Goal: Task Accomplishment & Management: Use online tool/utility

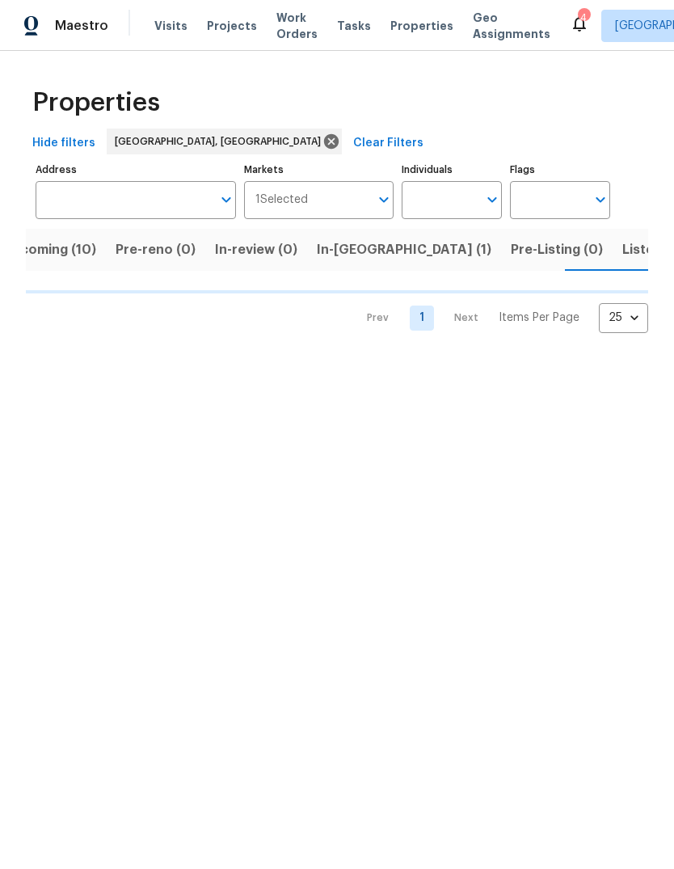
scroll to position [0, 35]
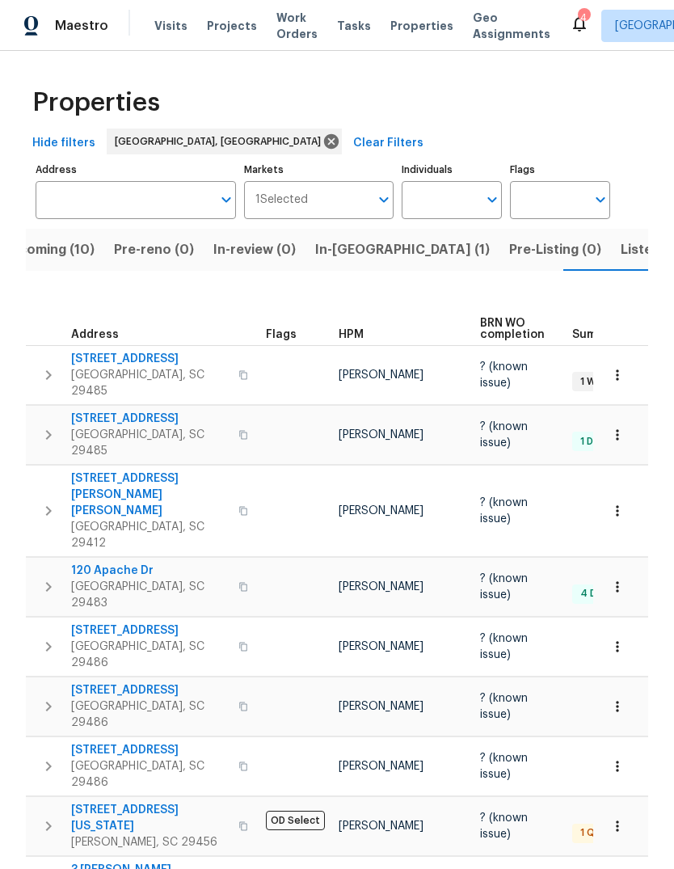
click at [130, 411] on span "[STREET_ADDRESS]" at bounding box center [150, 419] width 158 height 16
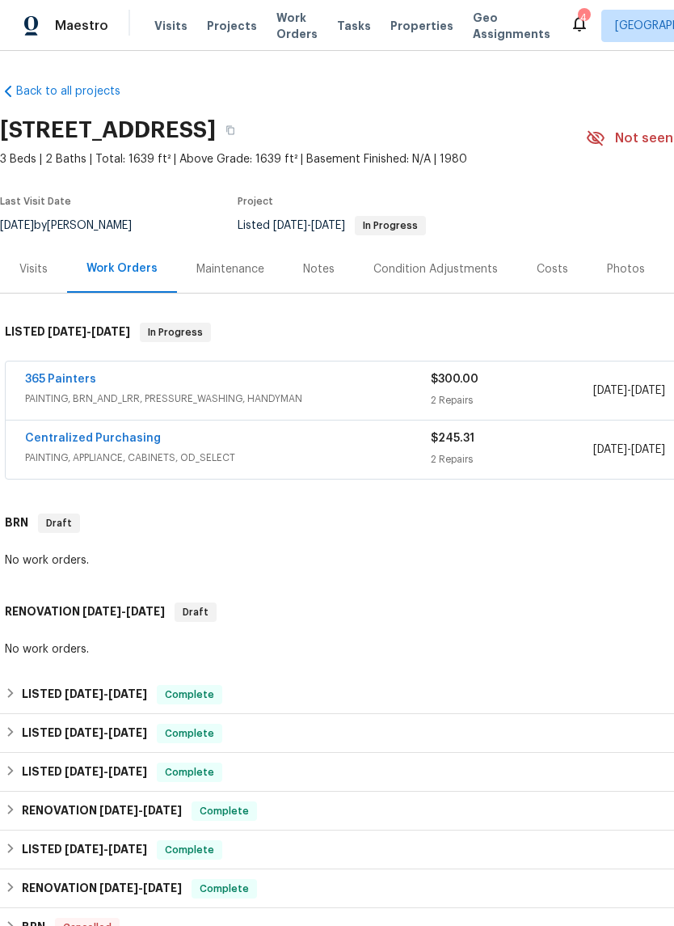
click at [70, 374] on link "365 Painters" at bounding box center [60, 379] width 71 height 11
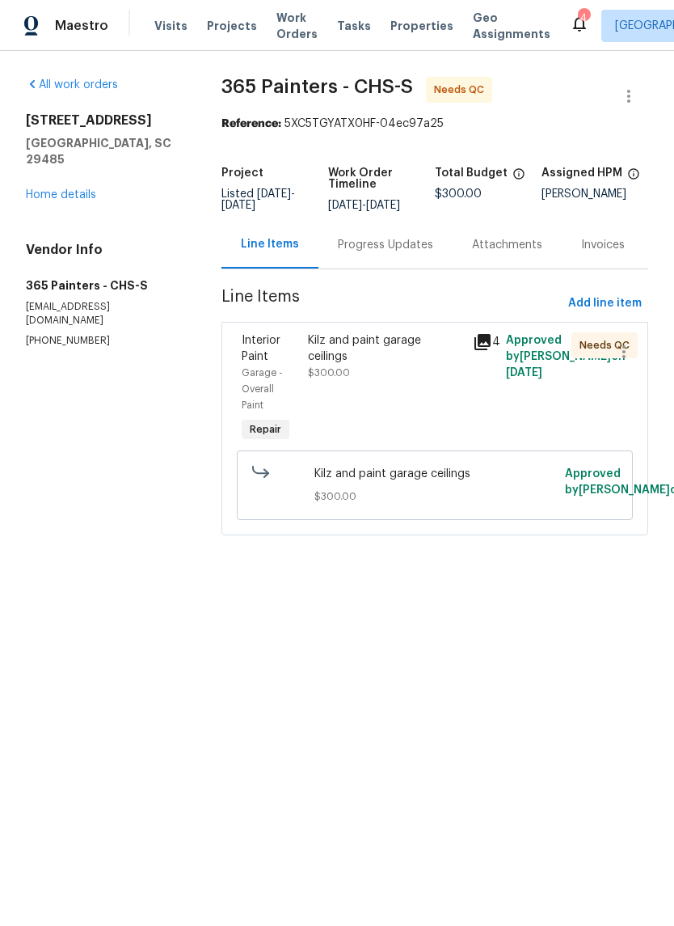
click at [394, 342] on div "Kilz and paint garage ceilings $300.00" at bounding box center [385, 388] width 165 height 123
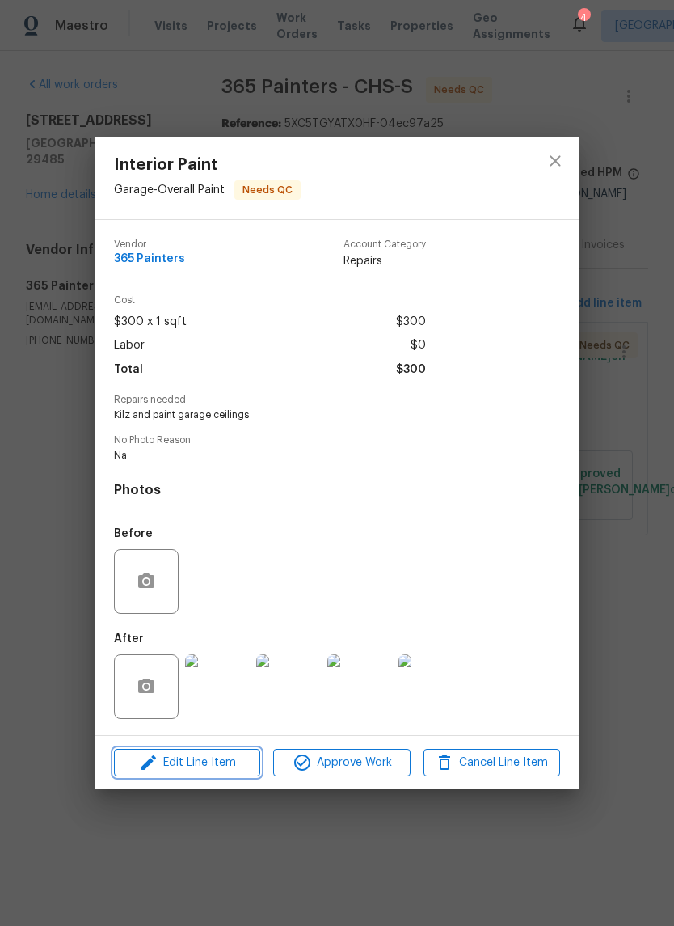
click at [209, 756] on span "Edit Line Item" at bounding box center [187, 763] width 137 height 20
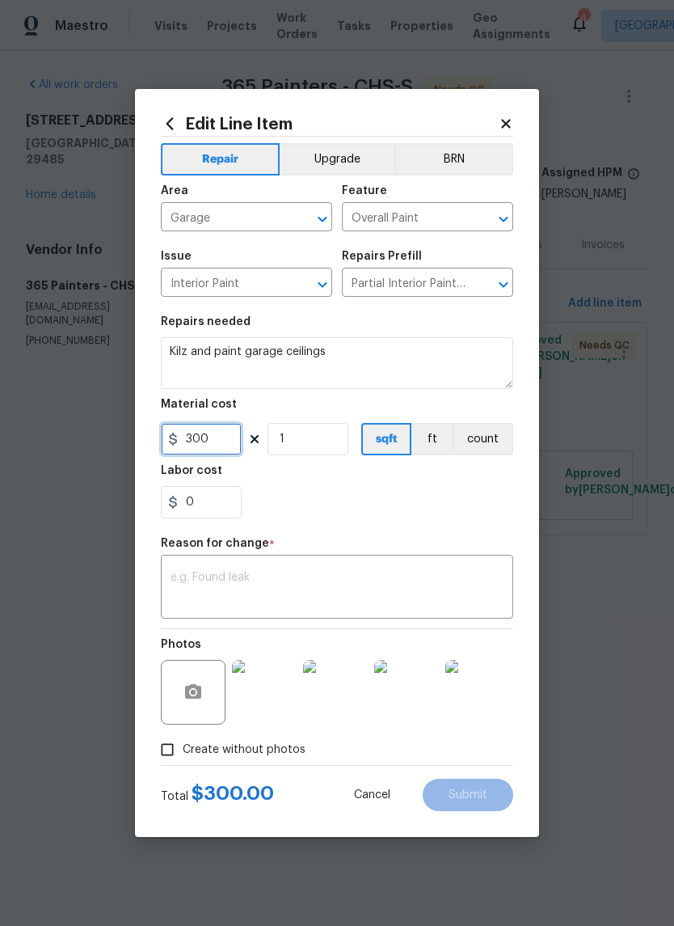
click at [227, 441] on input "300" at bounding box center [201, 439] width 81 height 32
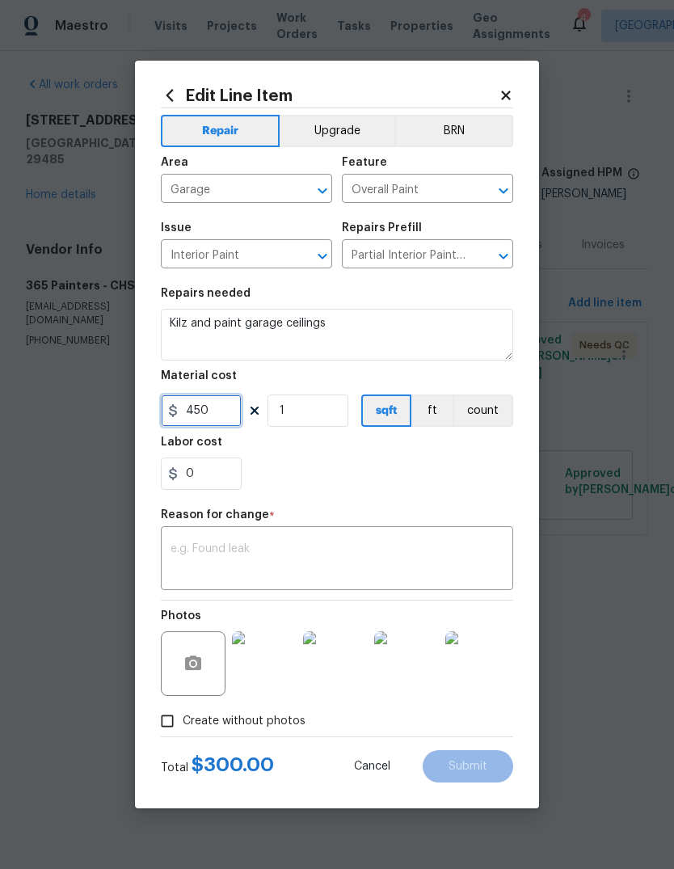
type input "450"
click at [394, 545] on textarea at bounding box center [337, 560] width 333 height 34
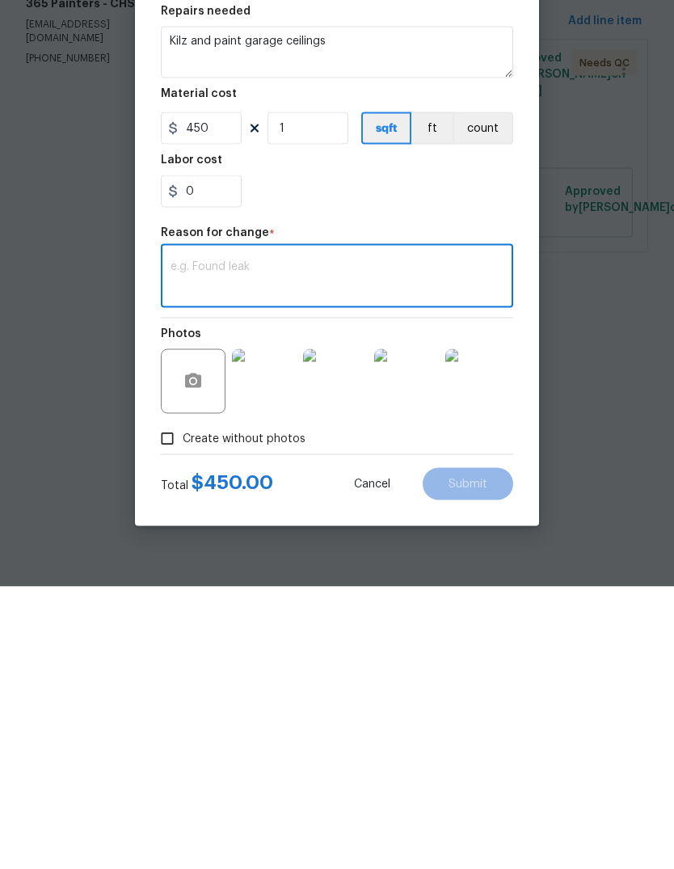
type textarea "N"
type textarea "Price adjustment"
click at [472, 761] on span "Submit" at bounding box center [468, 767] width 39 height 12
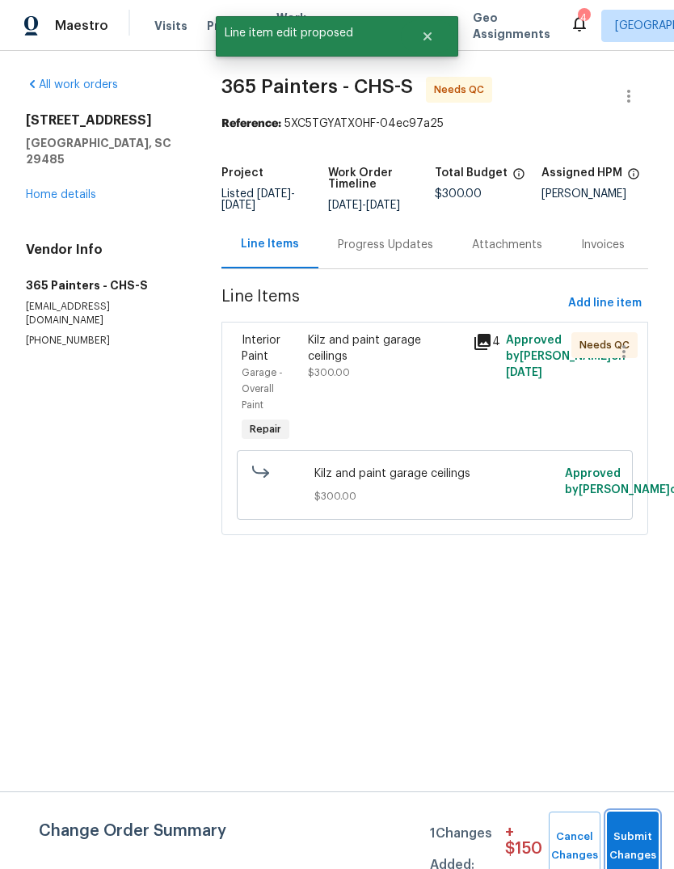
click at [636, 826] on button "Submit Changes" at bounding box center [633, 847] width 52 height 70
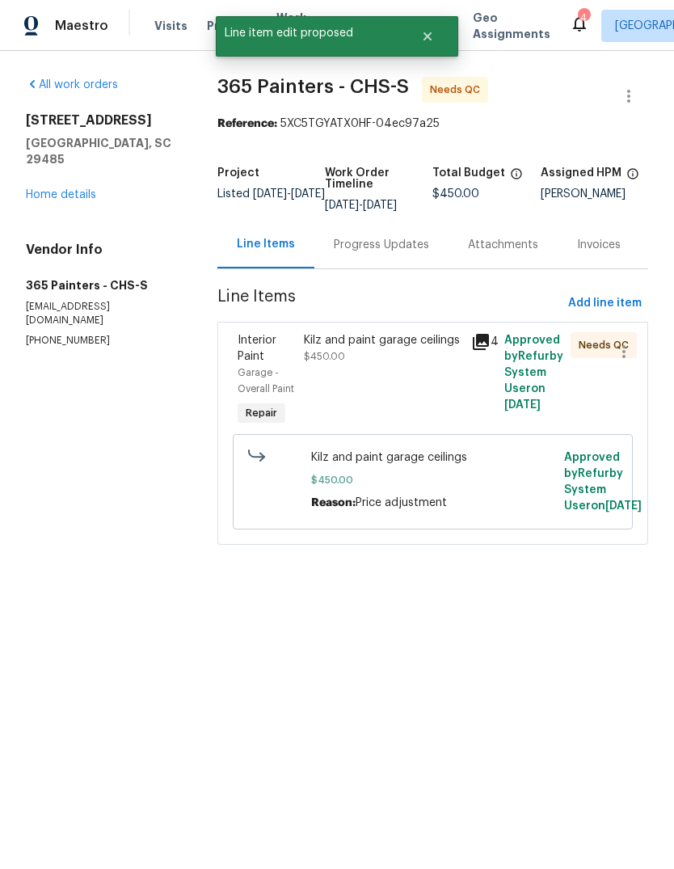
click at [81, 189] on link "Home details" at bounding box center [61, 194] width 70 height 11
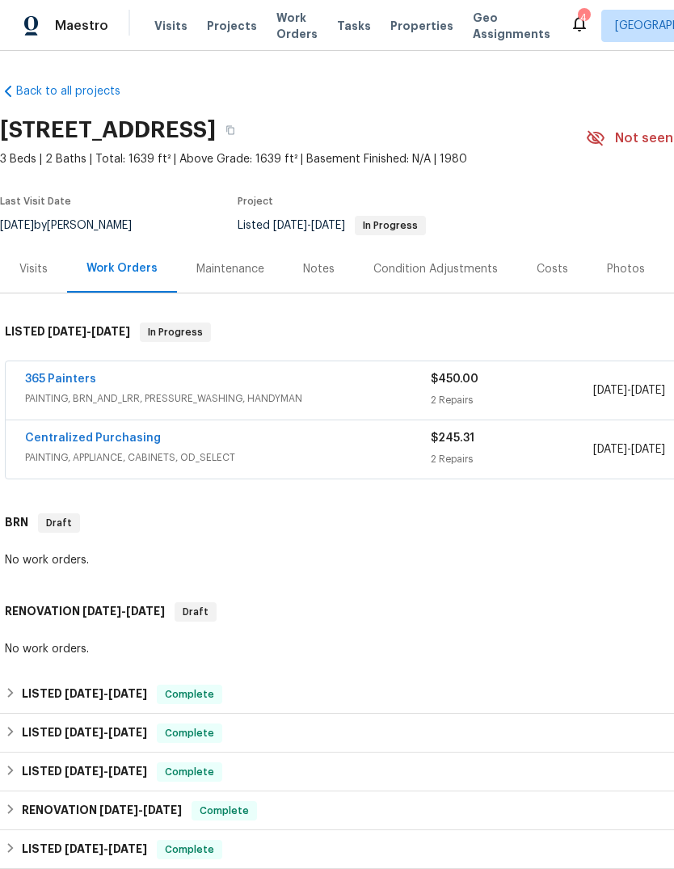
click at [73, 382] on link "365 Painters" at bounding box center [60, 379] width 71 height 11
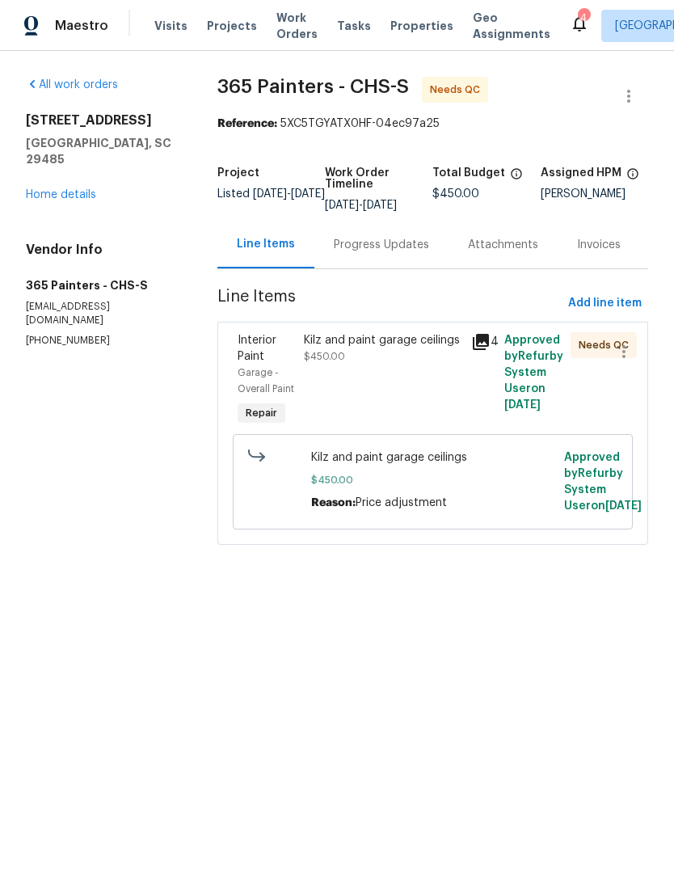
click at [413, 348] on div "Kilz and paint garage ceilings" at bounding box center [382, 340] width 157 height 16
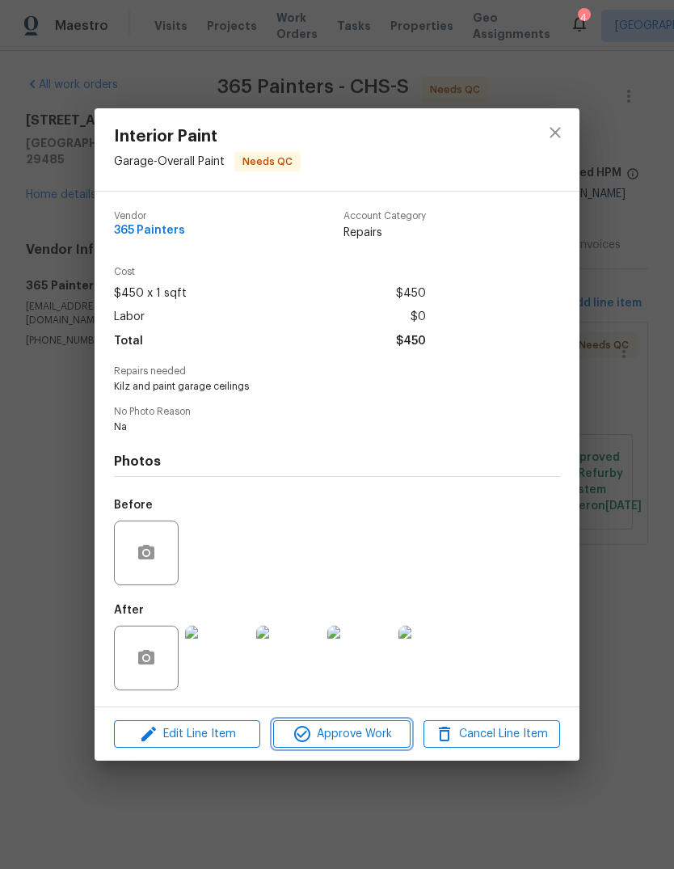
click at [374, 738] on span "Approve Work" at bounding box center [341, 734] width 127 height 20
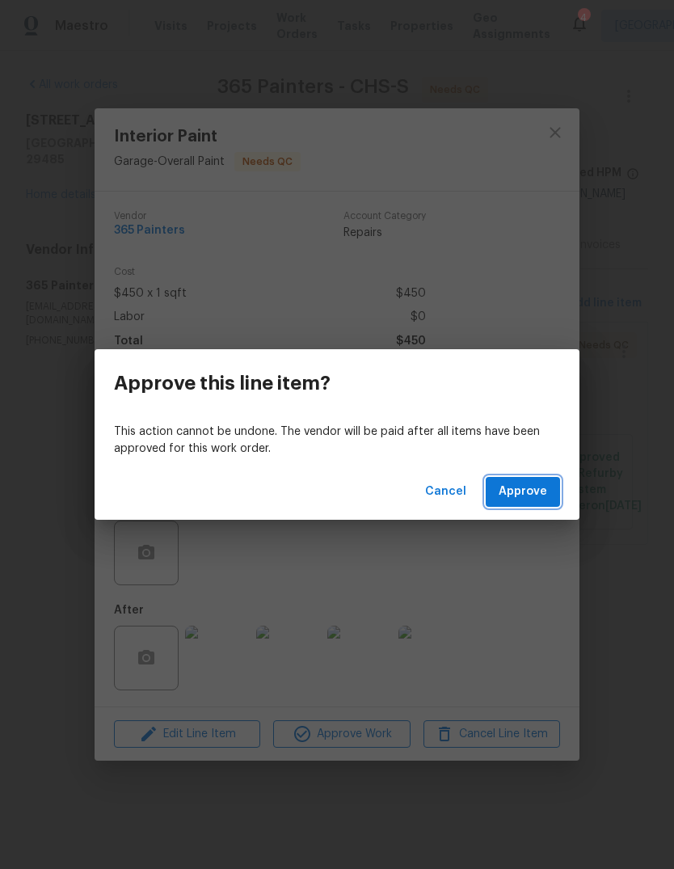
click at [536, 490] on span "Approve" at bounding box center [523, 492] width 49 height 20
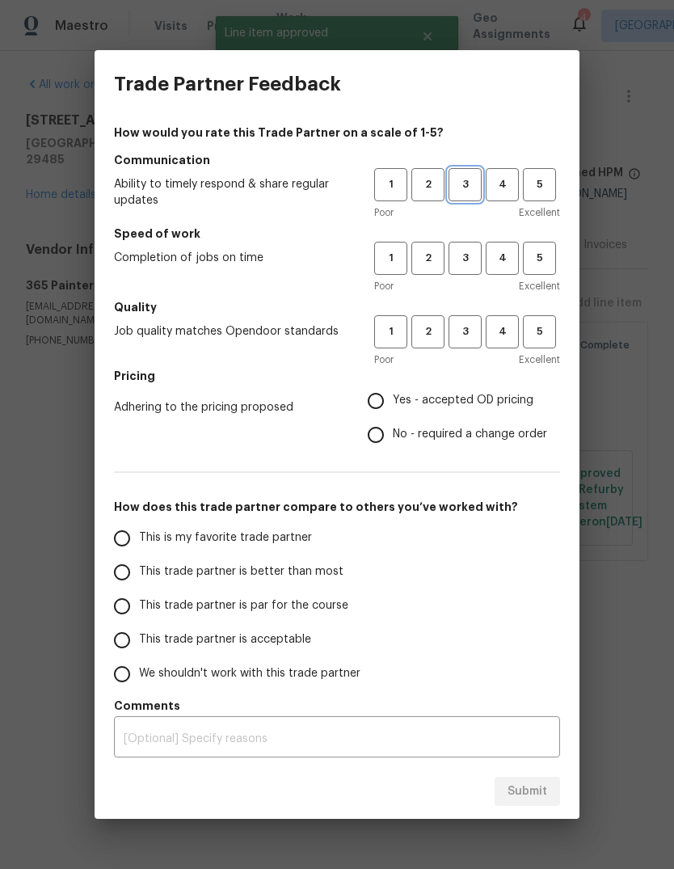
click at [472, 176] on span "3" at bounding box center [465, 184] width 30 height 19
click at [475, 258] on span "3" at bounding box center [465, 258] width 30 height 19
click at [475, 338] on span "3" at bounding box center [465, 332] width 30 height 19
click at [383, 387] on input "Yes - accepted OD pricing" at bounding box center [376, 401] width 34 height 34
radio input "true"
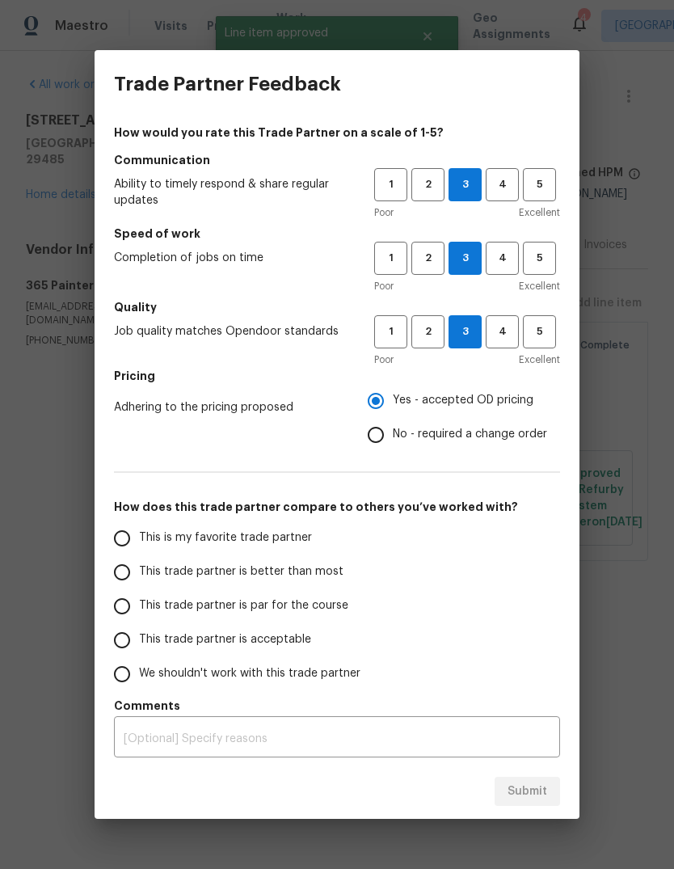
click at [123, 598] on input "This trade partner is par for the course" at bounding box center [122, 606] width 34 height 34
click at [530, 791] on span "Submit" at bounding box center [528, 792] width 40 height 20
radio input "true"
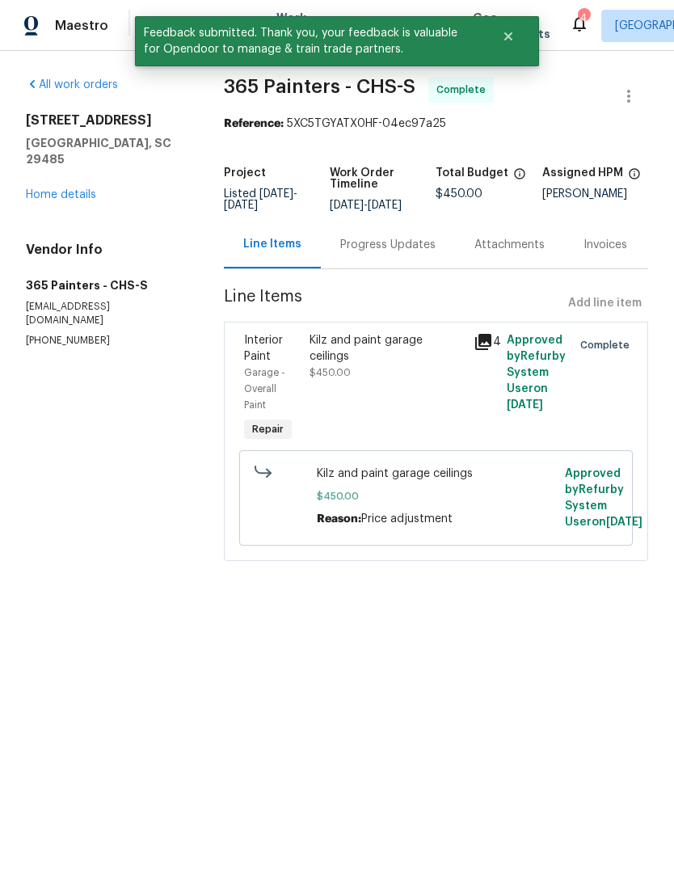
click at [60, 189] on link "Home details" at bounding box center [61, 194] width 70 height 11
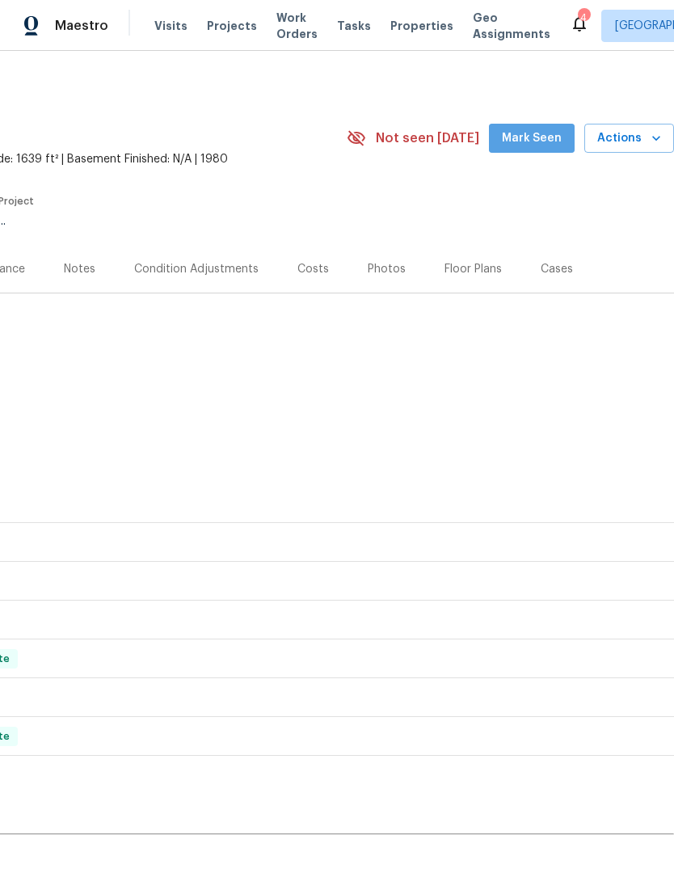
scroll to position [0, 239]
click at [547, 136] on span "Mark Seen" at bounding box center [532, 139] width 60 height 20
click at [543, 137] on span "Mark Seen" at bounding box center [532, 139] width 60 height 20
click at [537, 148] on button "Mark Seen" at bounding box center [532, 139] width 86 height 30
click at [538, 135] on span "Mark Seen" at bounding box center [532, 139] width 60 height 20
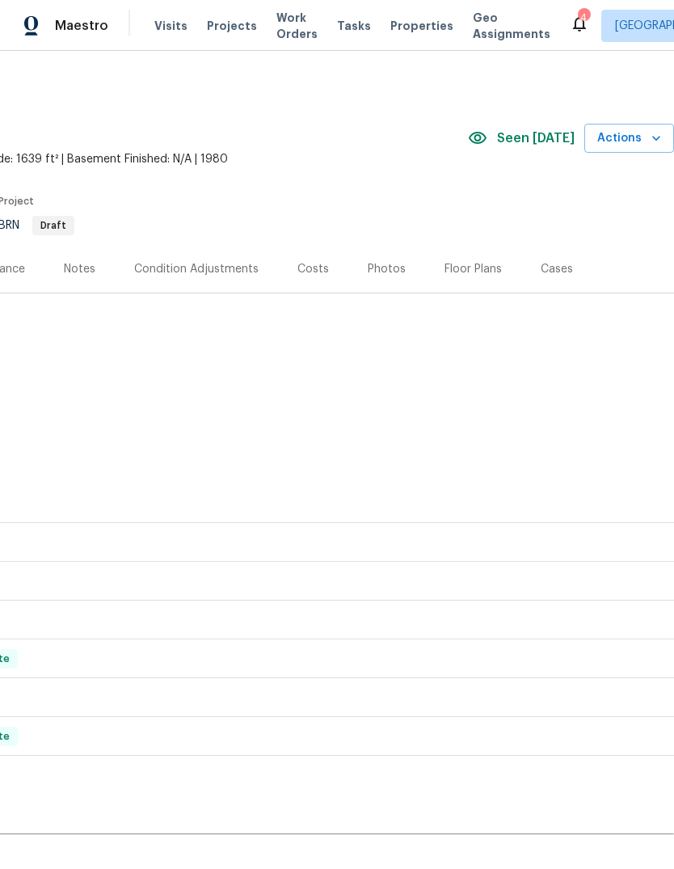
click at [399, 31] on span "Properties" at bounding box center [422, 26] width 63 height 16
